Goal: Task Accomplishment & Management: Use online tool/utility

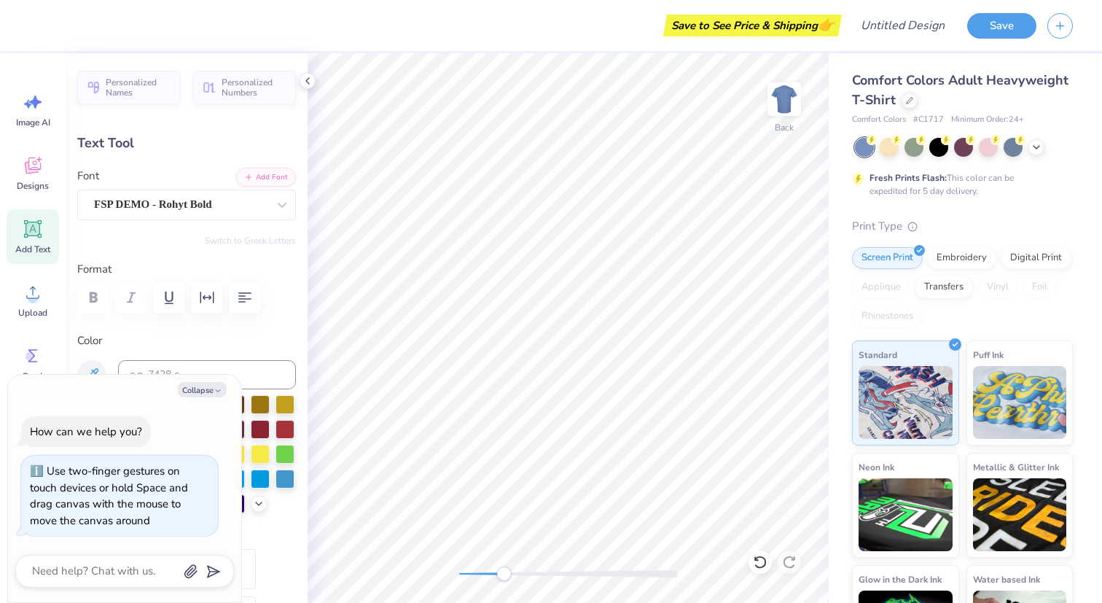
click at [499, 554] on div "Back" at bounding box center [568, 328] width 521 height 550
type textarea "x"
type input "0.0"
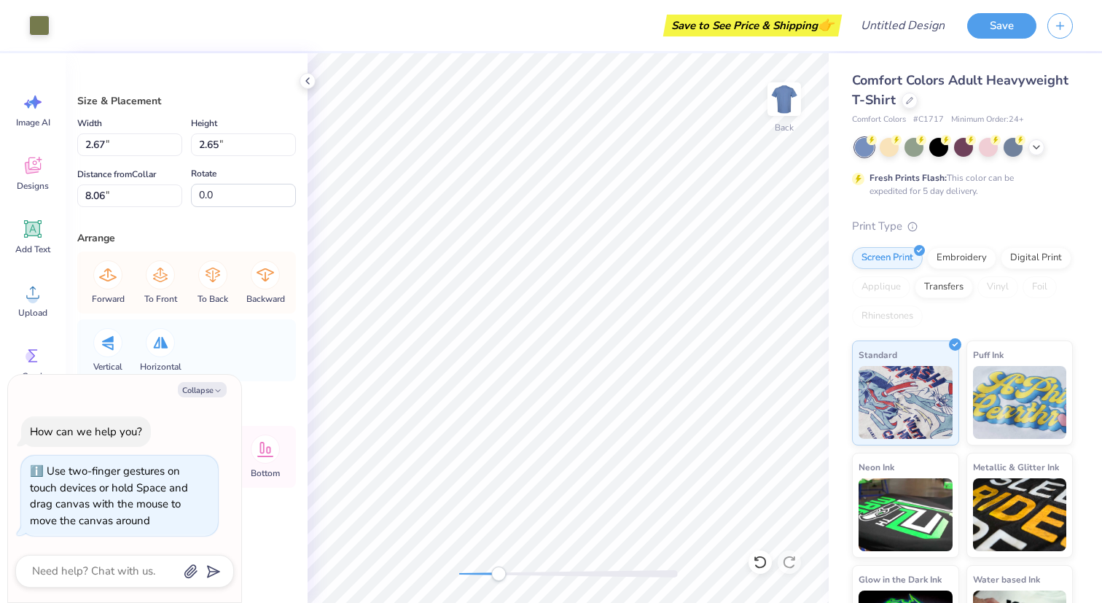
type textarea "x"
type input "1.57"
type input "1.73"
type input "5.34"
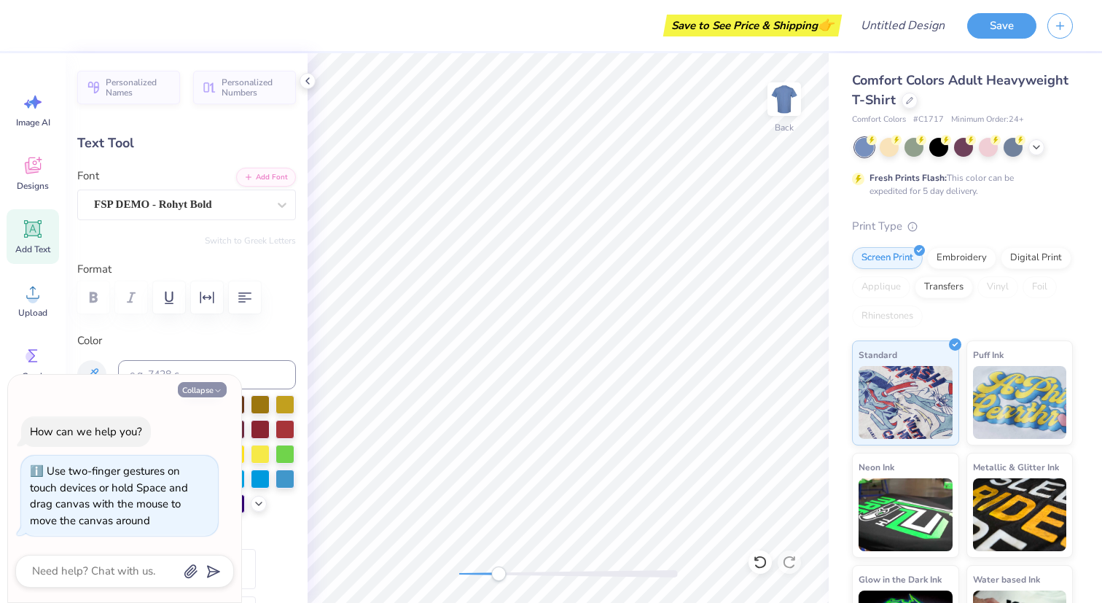
click at [200, 390] on button "Collapse" at bounding box center [202, 389] width 49 height 15
type textarea "x"
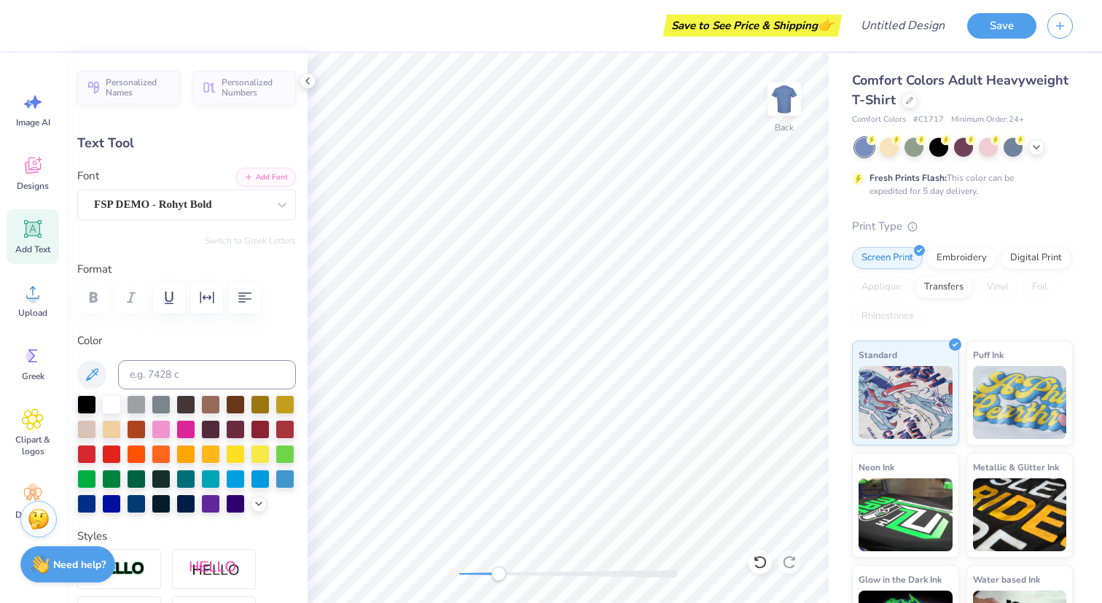
click at [198, 390] on div "Color" at bounding box center [186, 422] width 219 height 181
type textarea "[GEOGRAPHIC_DATA], [US_STATE]"
type input "0.0"
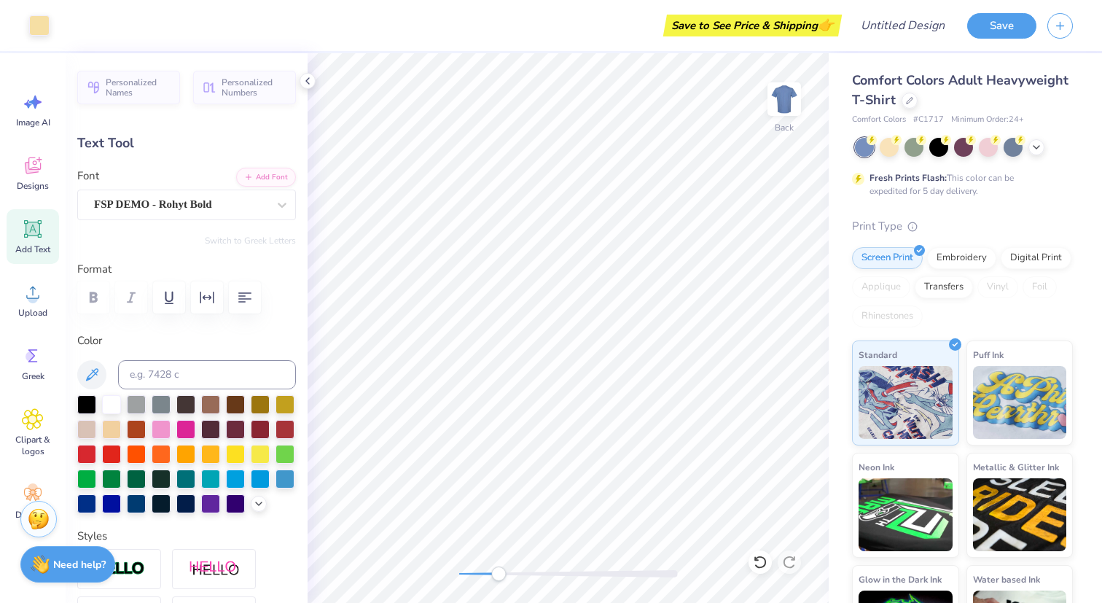
type input "2.32"
type input "0.84"
type input "5.62"
type input "0.0"
click at [421, 561] on div "Back" at bounding box center [568, 328] width 521 height 550
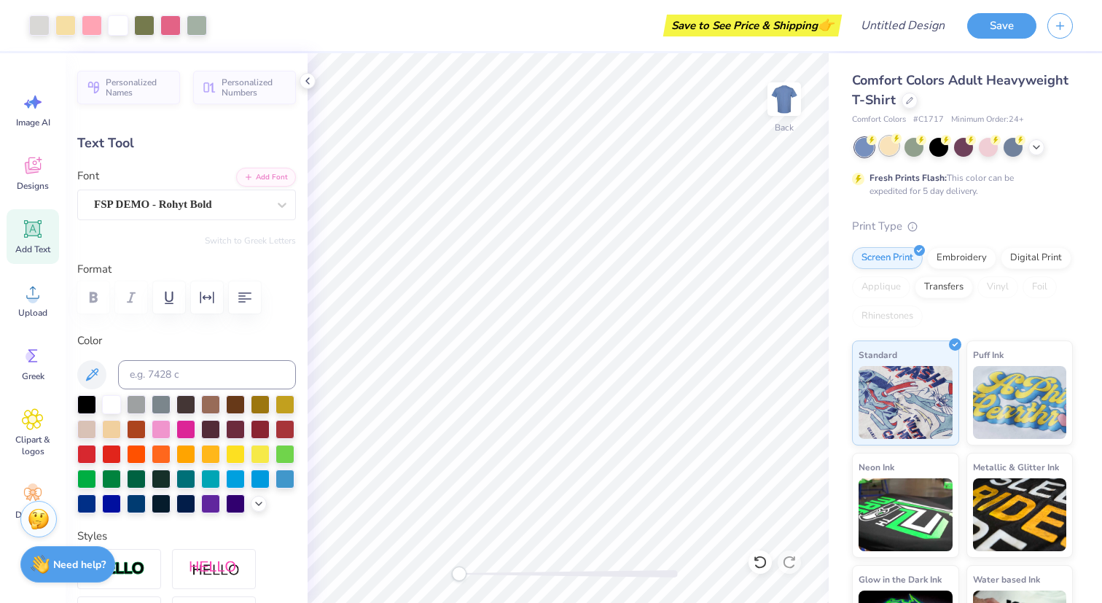
click at [883, 151] on div at bounding box center [889, 145] width 19 height 19
click at [973, 144] on div at bounding box center [963, 145] width 19 height 19
click at [785, 109] on img at bounding box center [784, 99] width 58 height 58
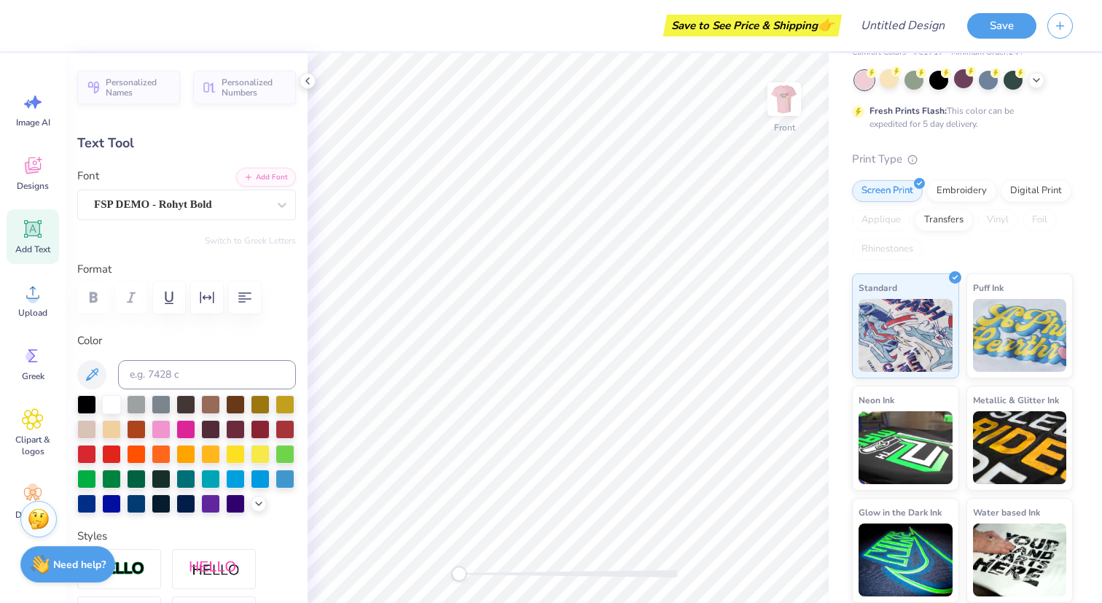
scroll to position [0, 0]
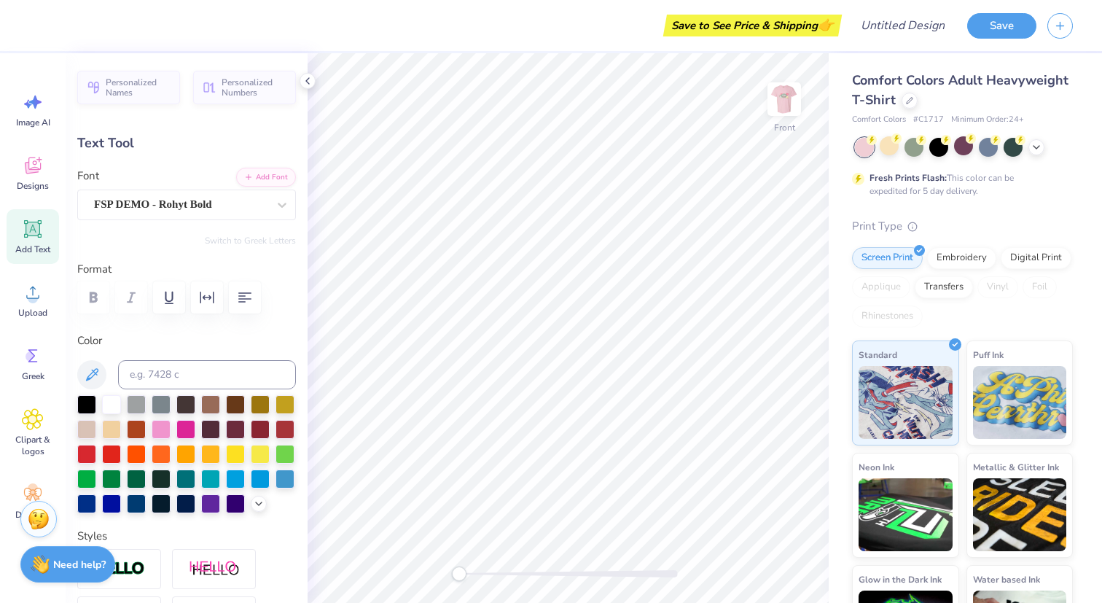
click at [975, 78] on span "Comfort Colors Adult Heavyweight T-Shirt" at bounding box center [960, 89] width 216 height 37
click at [910, 102] on icon at bounding box center [909, 98] width 7 height 7
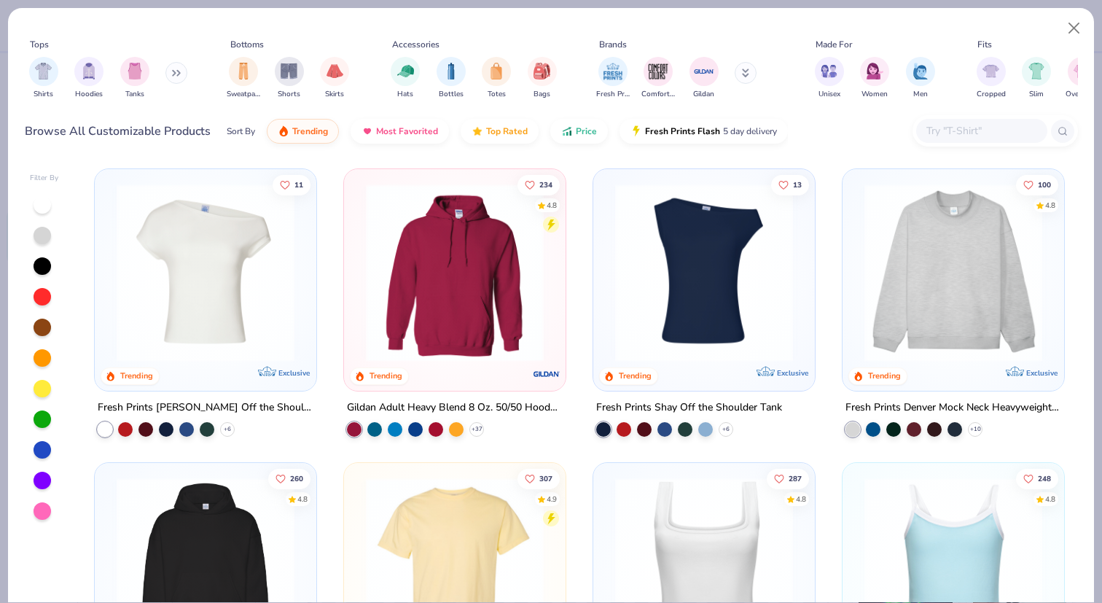
click at [722, 268] on img at bounding box center [704, 273] width 192 height 178
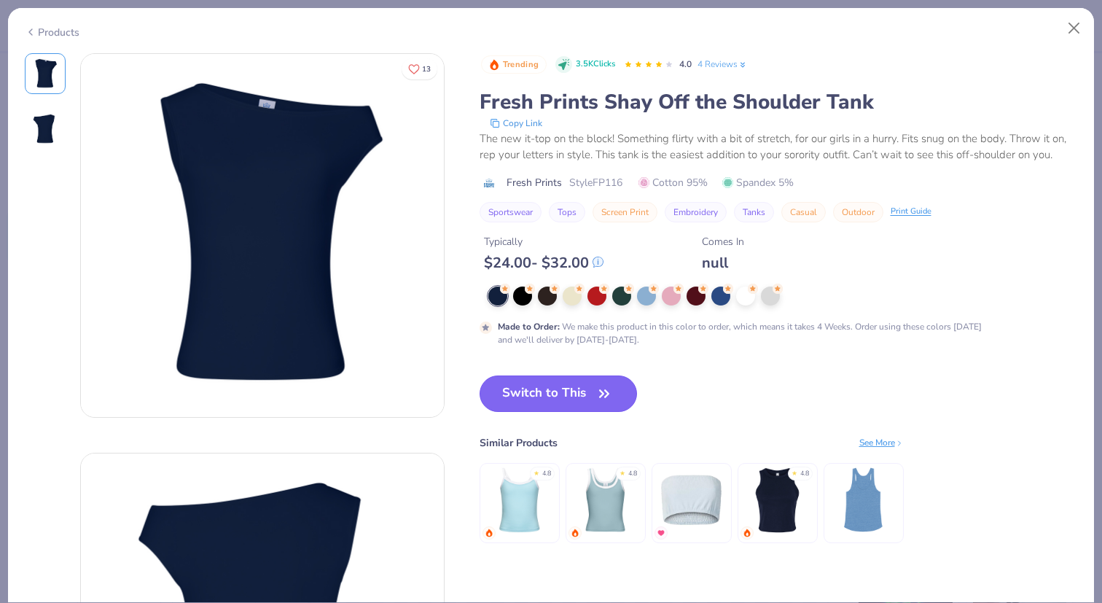
click at [550, 386] on button "Switch to This" at bounding box center [559, 393] width 158 height 36
click at [579, 394] on button "Switch to This" at bounding box center [559, 393] width 158 height 36
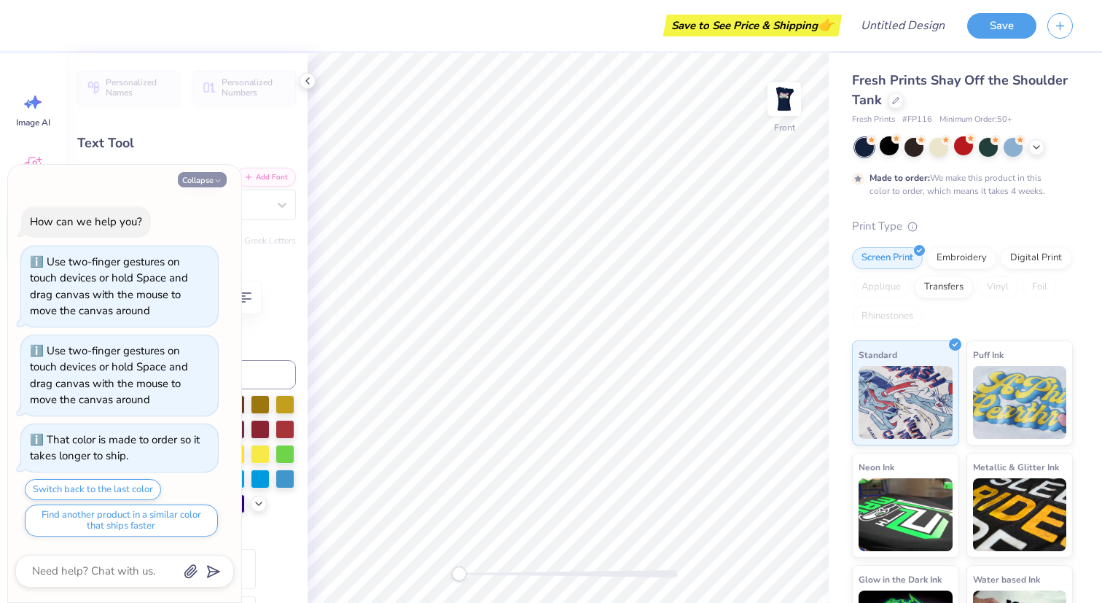
click at [211, 182] on button "Collapse" at bounding box center [202, 179] width 49 height 15
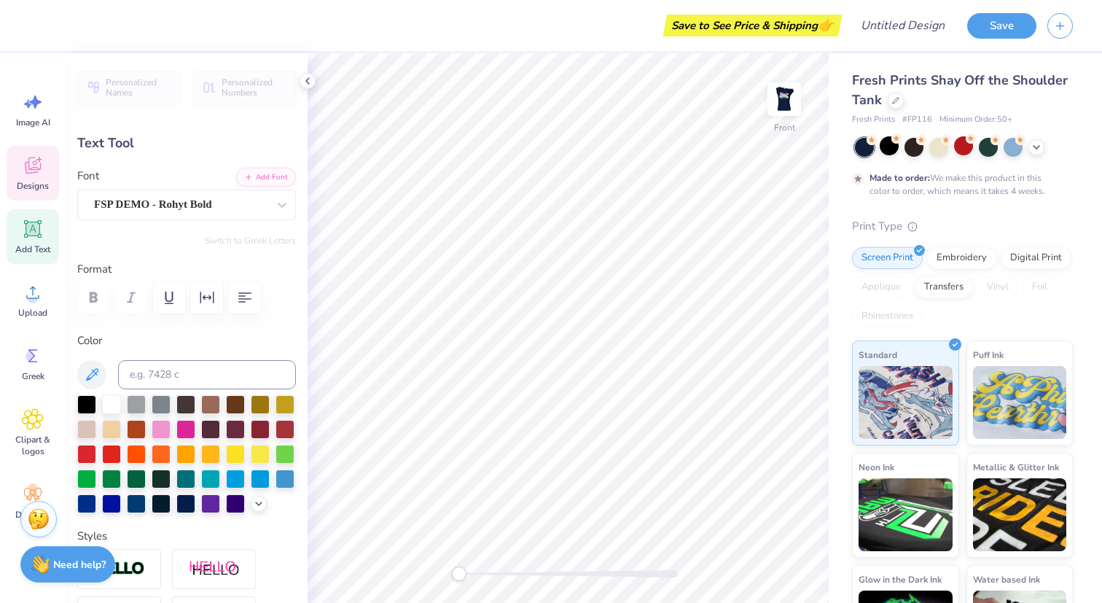
click at [25, 182] on span "Designs" at bounding box center [33, 186] width 32 height 12
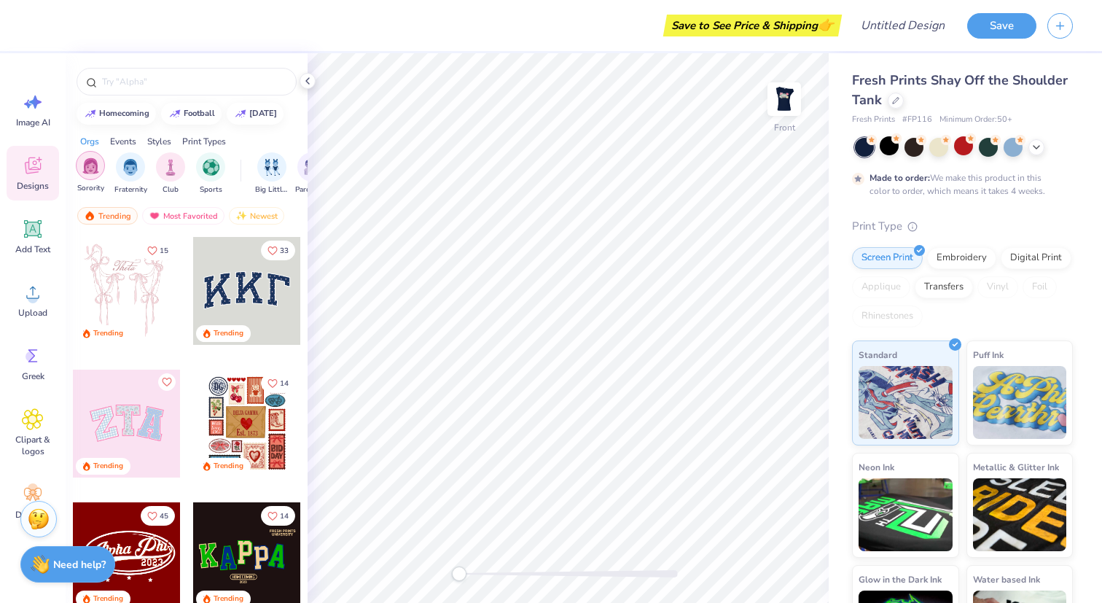
click at [99, 166] on div "filter for Sorority" at bounding box center [90, 165] width 29 height 29
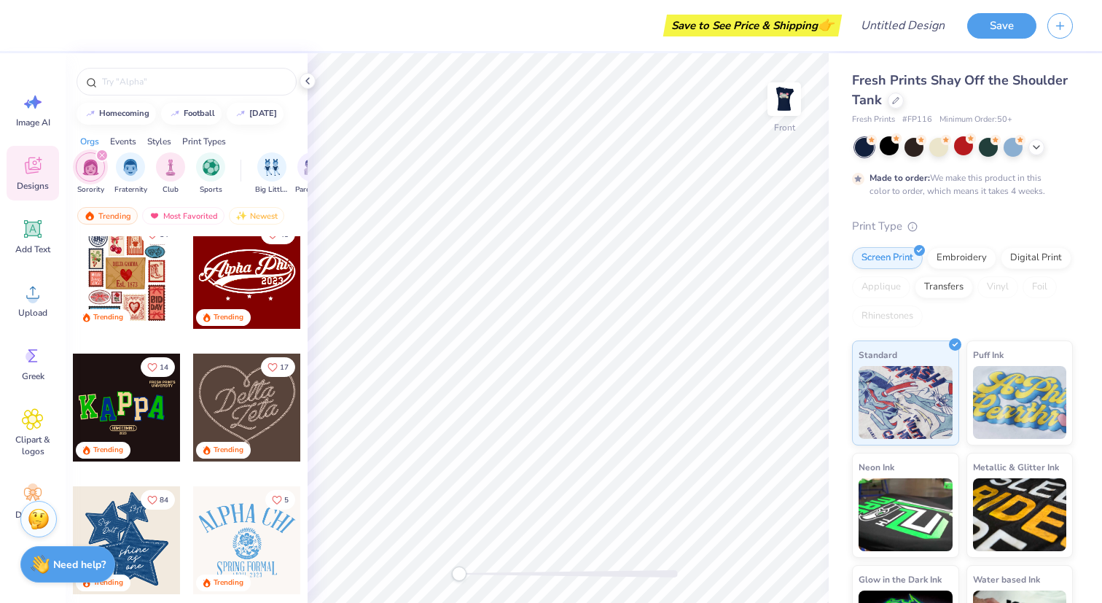
scroll to position [150, 0]
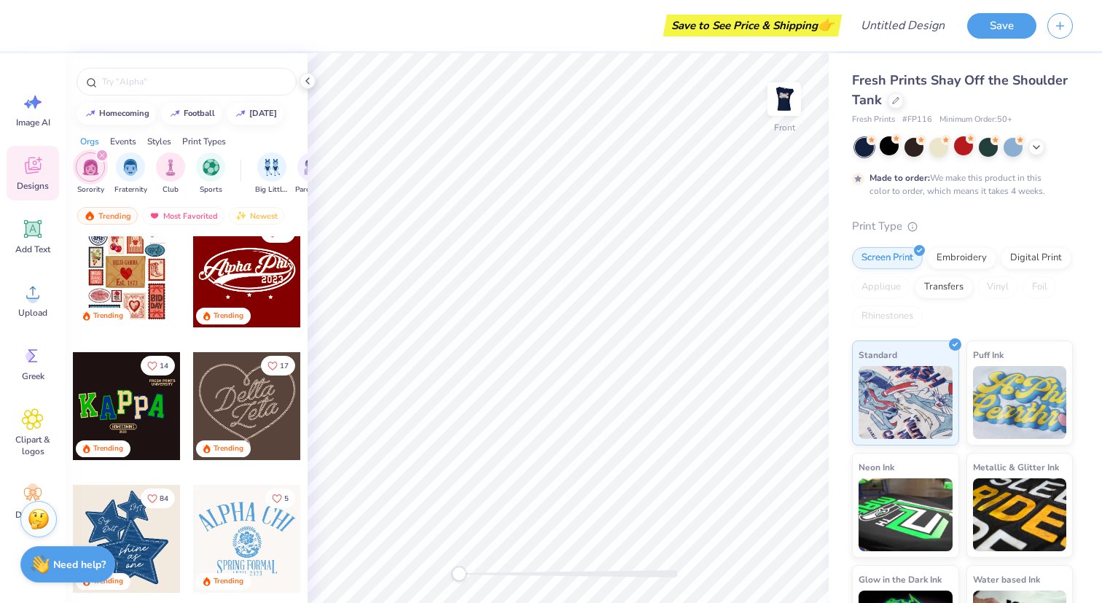
click at [233, 287] on div at bounding box center [247, 273] width 108 height 108
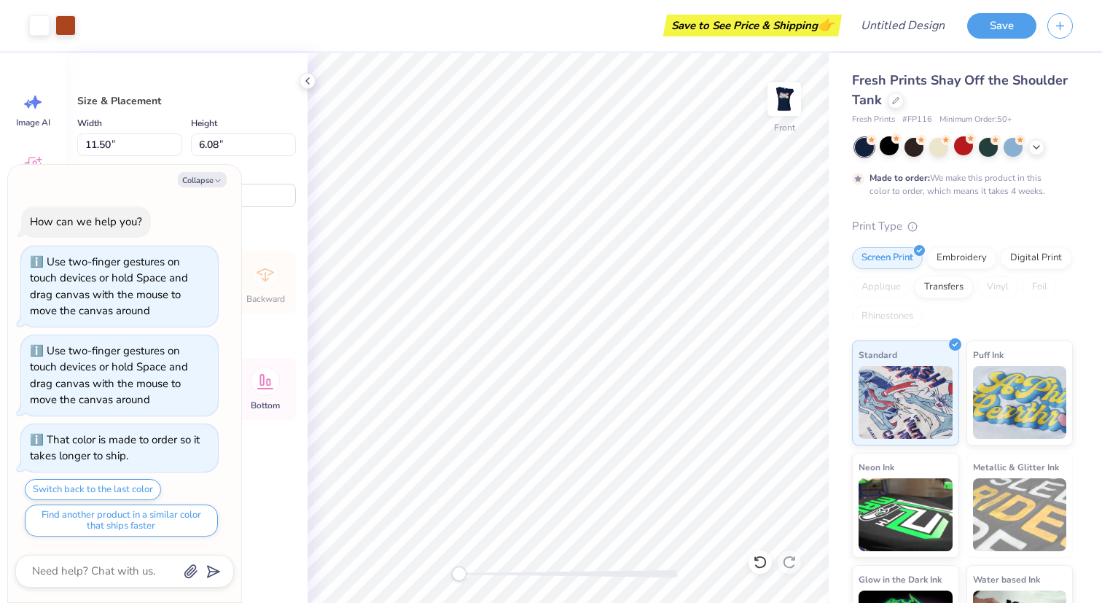
scroll to position [73, 0]
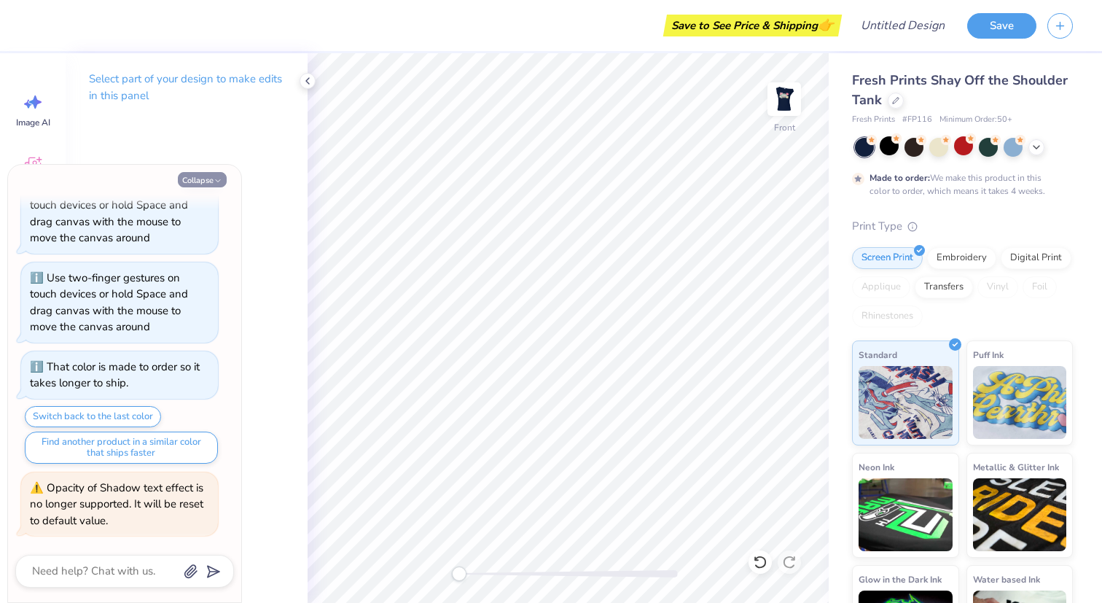
click at [206, 184] on button "Collapse" at bounding box center [202, 179] width 49 height 15
type textarea "x"
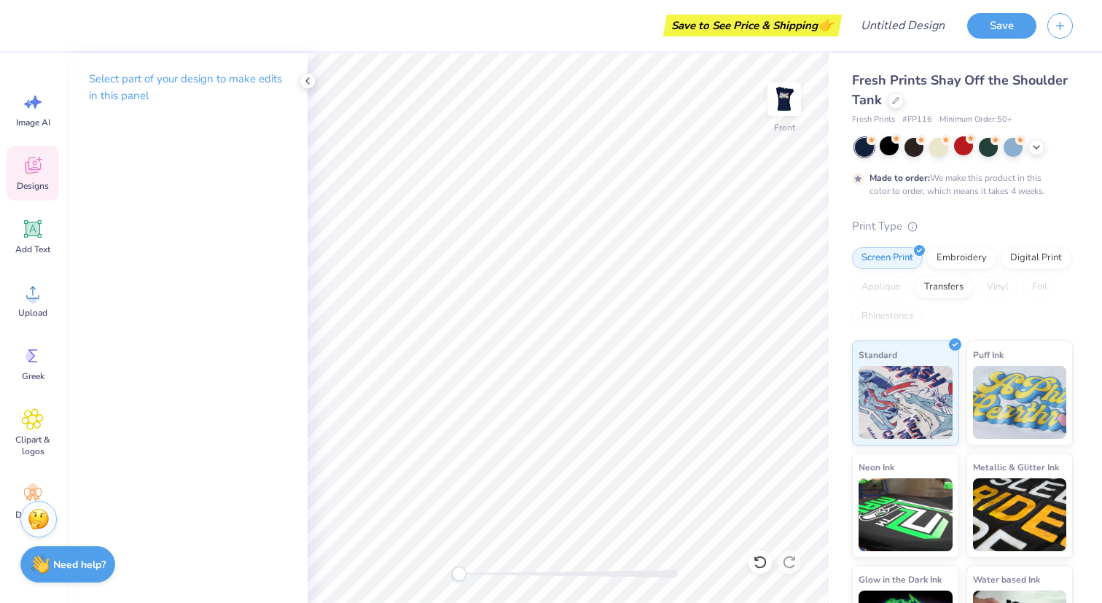
click at [39, 157] on icon at bounding box center [39, 160] width 6 height 6
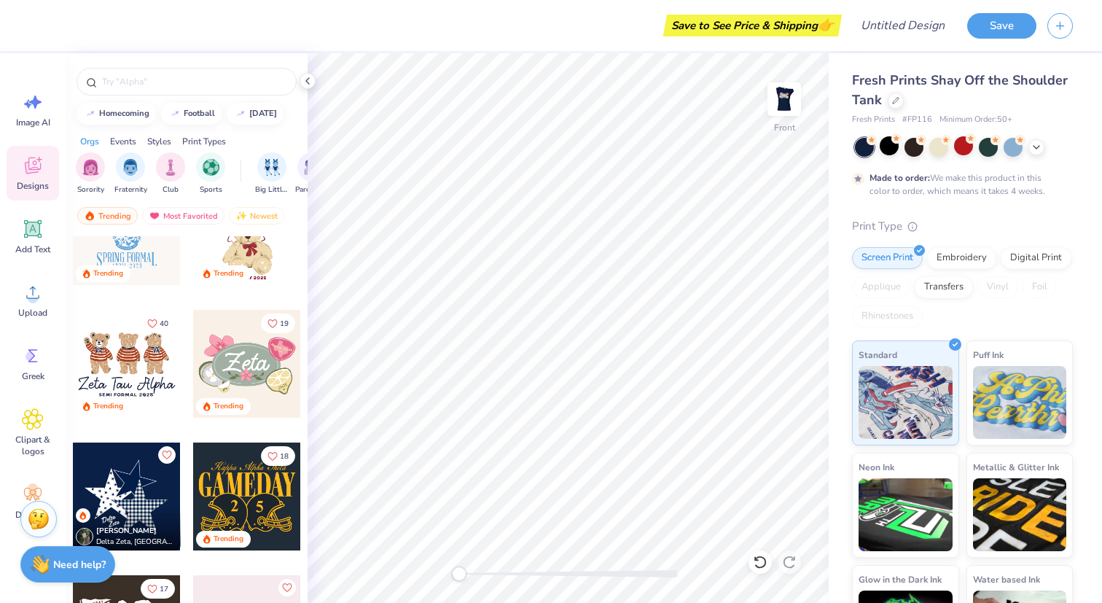
scroll to position [596, 0]
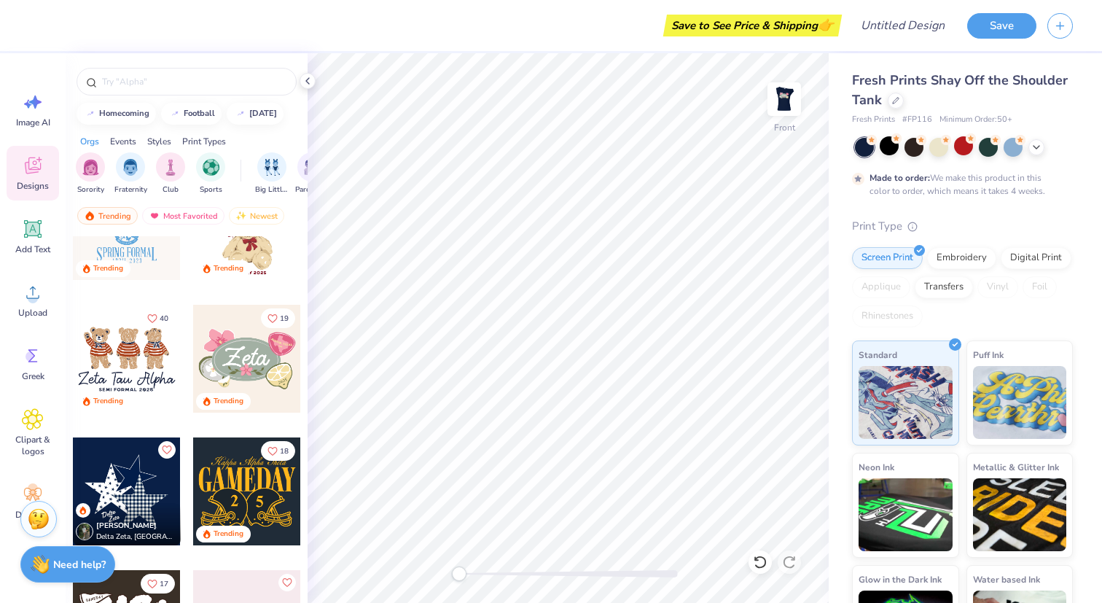
click at [232, 360] on div at bounding box center [247, 359] width 108 height 108
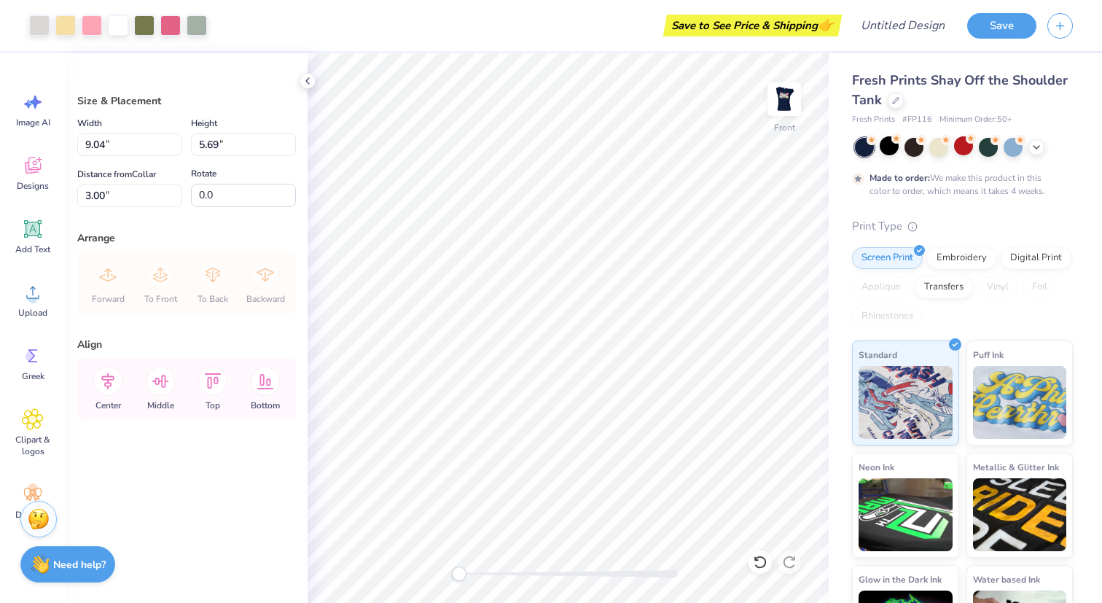
type input "7.17"
type input "4.52"
type input "4.17"
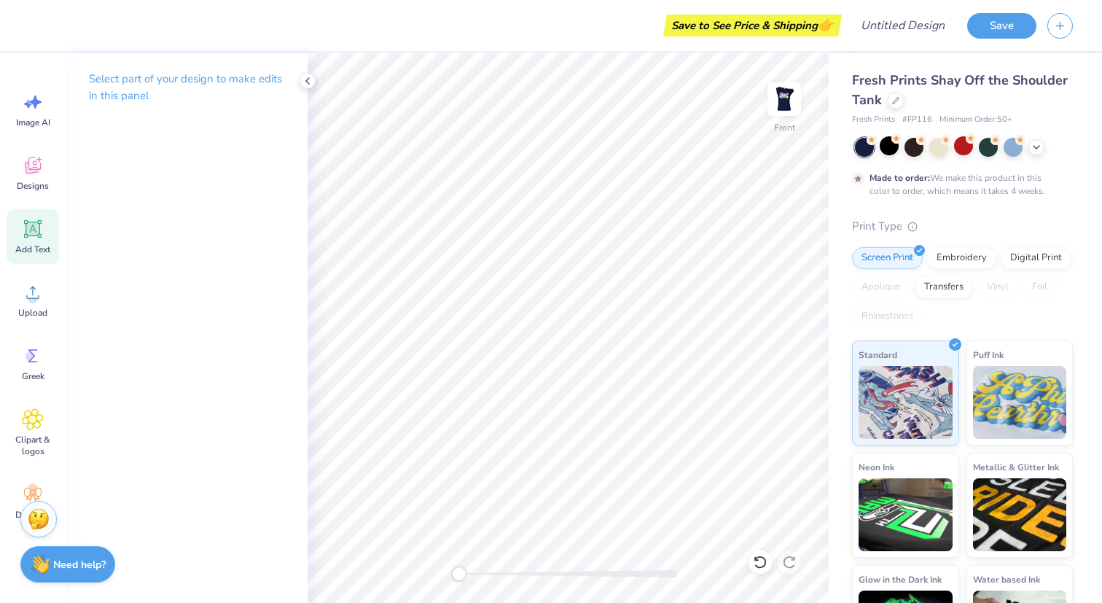
click at [29, 234] on icon at bounding box center [33, 229] width 14 height 14
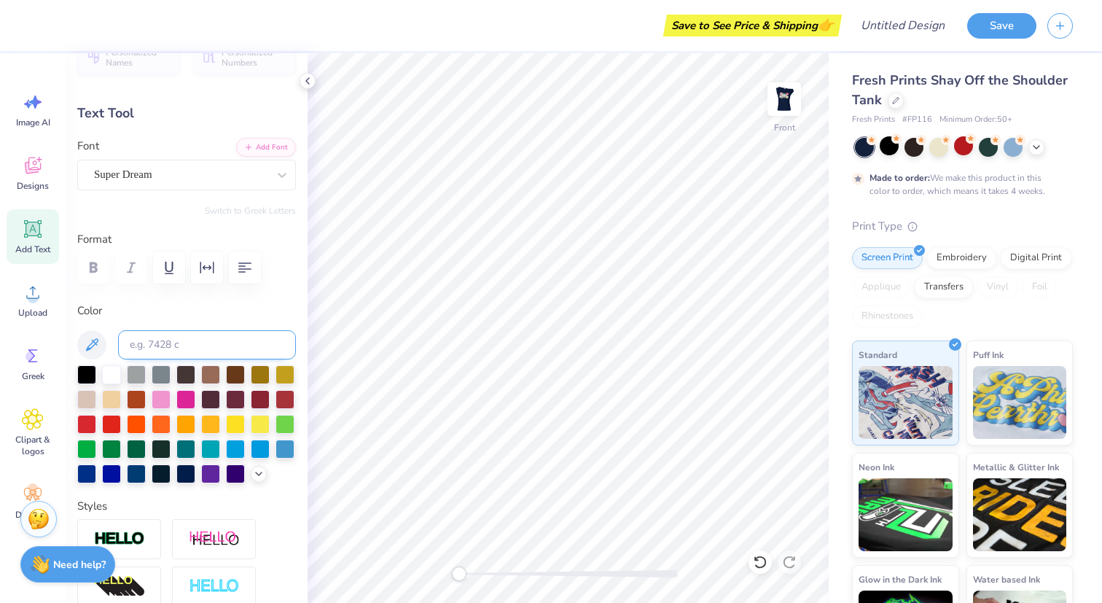
scroll to position [41, 0]
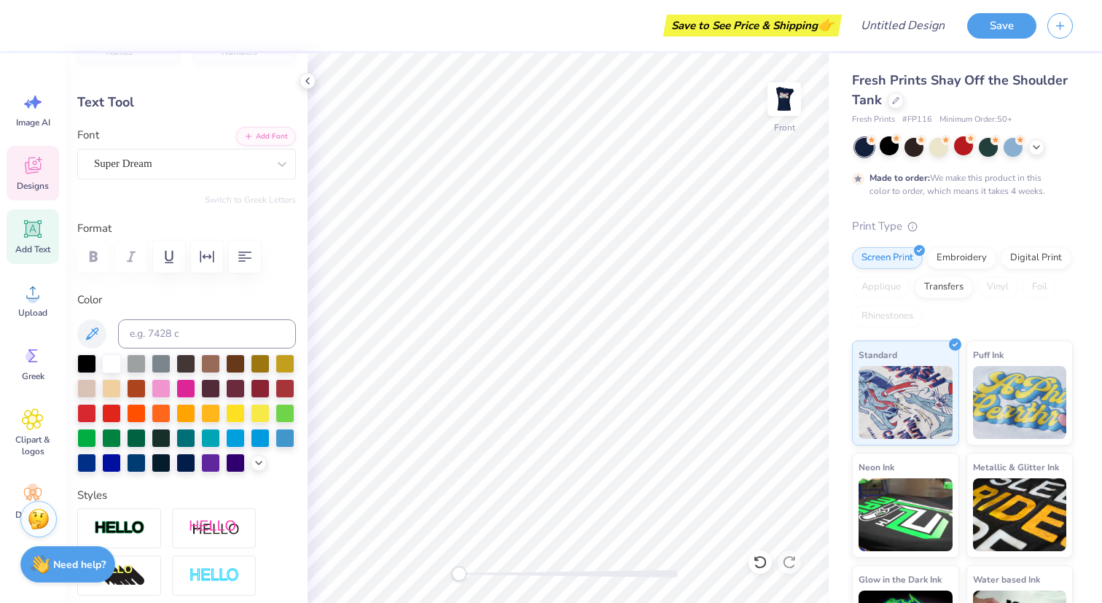
click at [31, 171] on icon at bounding box center [33, 168] width 14 height 12
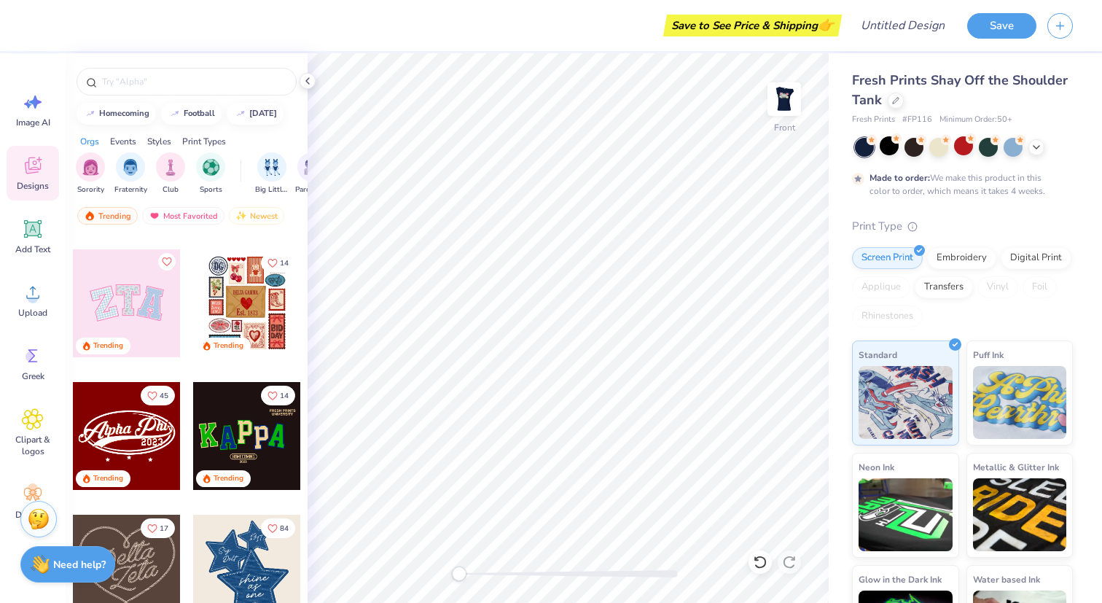
scroll to position [0, 0]
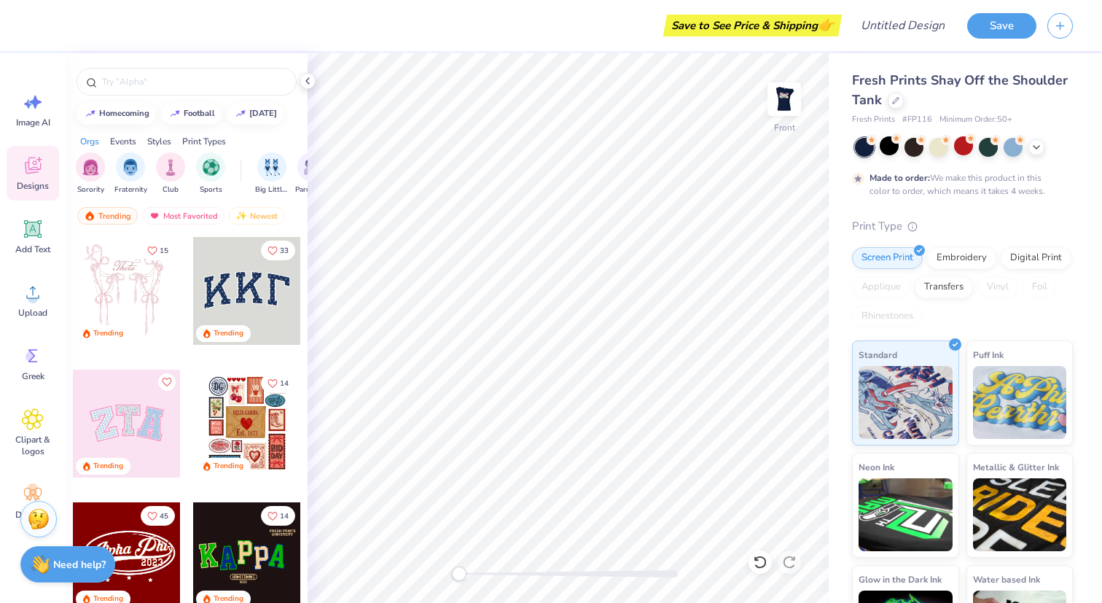
click at [224, 287] on div at bounding box center [247, 291] width 108 height 108
